Goal: Task Accomplishment & Management: Manage account settings

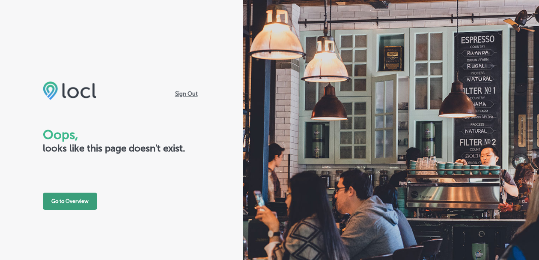
click at [59, 206] on button "Go to Overview" at bounding box center [70, 200] width 54 height 17
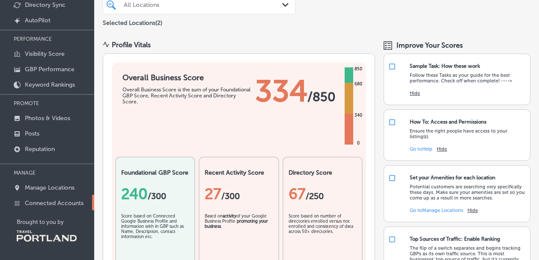
scroll to position [73, 0]
click at [56, 188] on p "Manage Locations" at bounding box center [50, 187] width 50 height 7
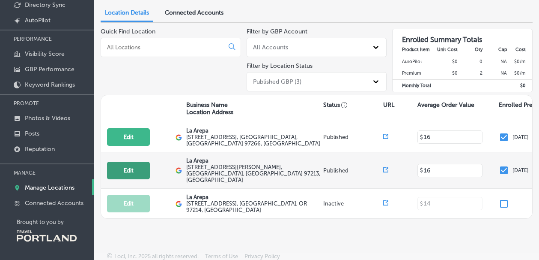
click at [121, 168] on button "Edit" at bounding box center [128, 171] width 43 height 18
select select "US"
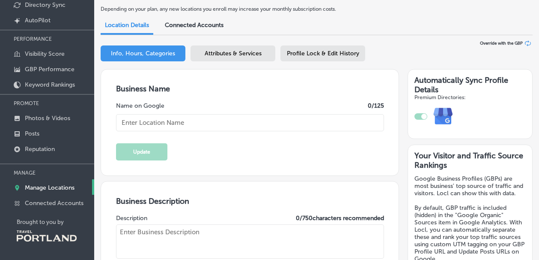
type input "La Arepa"
type textarea "We ARE Venezuelan food, is like home-made food with traditional recipes"
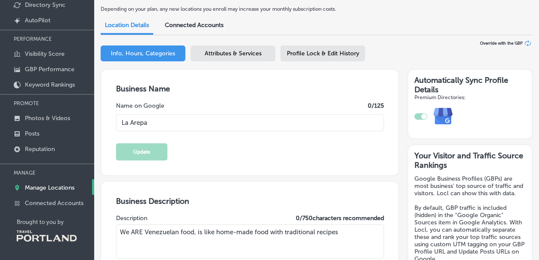
type input "[EMAIL_ADDRESS][DOMAIN_NAME]"
type input "[URL][DOMAIN_NAME]"
type input "[PHONE_NUMBER]"
type input "[STREET_ADDRESS][PERSON_NAME]"
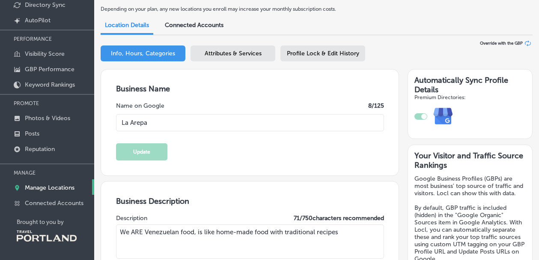
type input "[GEOGRAPHIC_DATA]"
type input "97213"
type input "US"
type input "[URL][DOMAIN_NAME]"
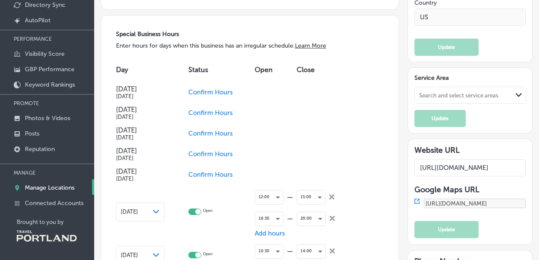
scroll to position [753, 0]
click at [335, 195] on icon "close Created with Sketch." at bounding box center [332, 196] width 5 height 5
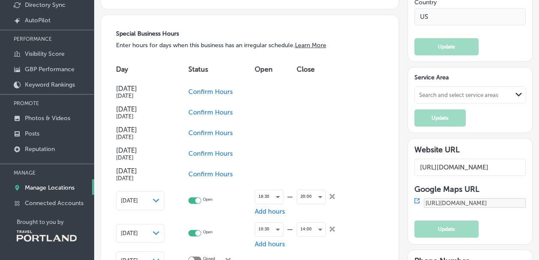
click at [335, 195] on icon "close Created with Sketch." at bounding box center [332, 196] width 5 height 5
checkbox input "false"
checkbox input "true"
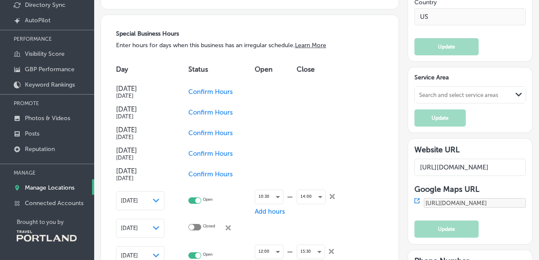
click at [335, 195] on icon "close Created with Sketch." at bounding box center [332, 196] width 5 height 5
checkbox input "false"
checkbox input "true"
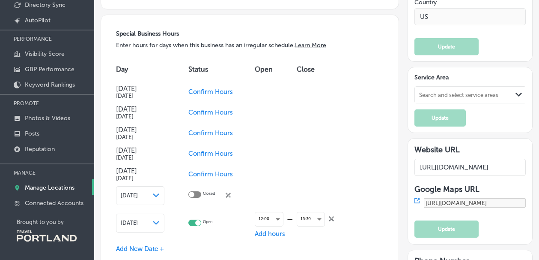
click at [225, 194] on div "Closed close Created with Sketch." at bounding box center [216, 195] width 30 height 8
click at [230, 195] on icon "close Created with Sketch." at bounding box center [228, 194] width 5 height 5
checkbox input "true"
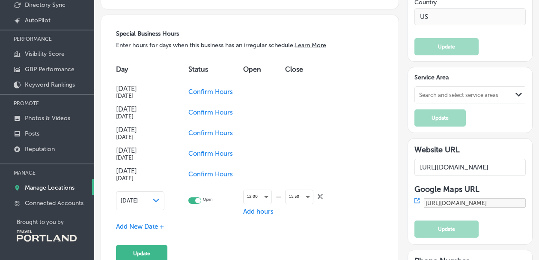
click at [315, 197] on div "15:30 close Created with Sketch." at bounding box center [304, 196] width 38 height 21
click at [321, 195] on icon "close Created with Sketch." at bounding box center [320, 196] width 5 height 5
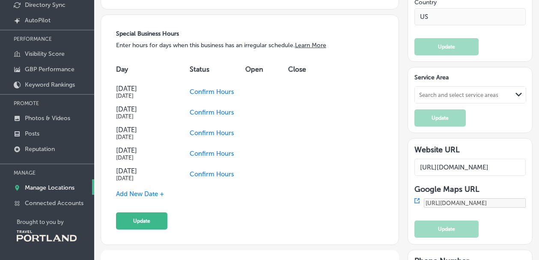
click at [141, 194] on span "Add New Date +" at bounding box center [140, 194] width 48 height 8
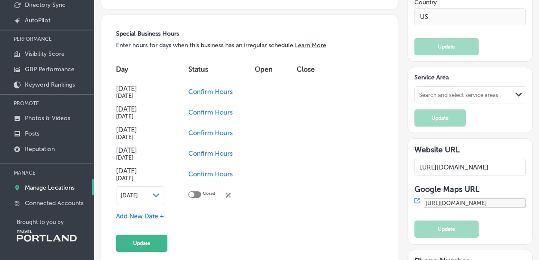
click at [198, 194] on div at bounding box center [195, 194] width 13 height 6
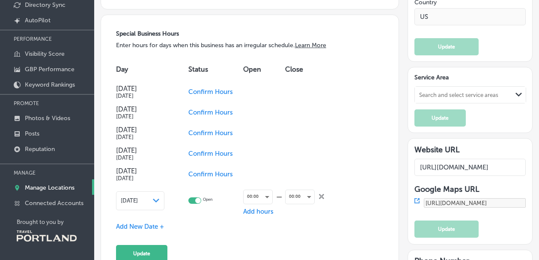
click at [195, 201] on div at bounding box center [195, 200] width 13 height 6
checkbox input "false"
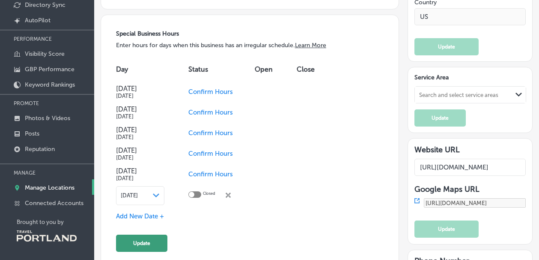
click at [150, 242] on button "Update" at bounding box center [141, 242] width 51 height 17
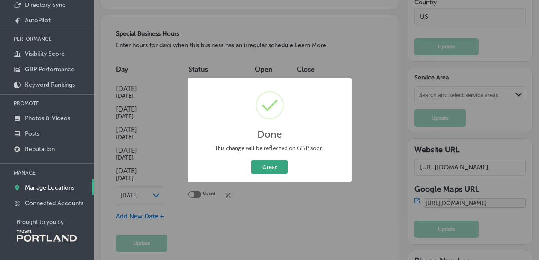
click at [276, 168] on button "Great" at bounding box center [270, 166] width 36 height 13
